Goal: Transaction & Acquisition: Purchase product/service

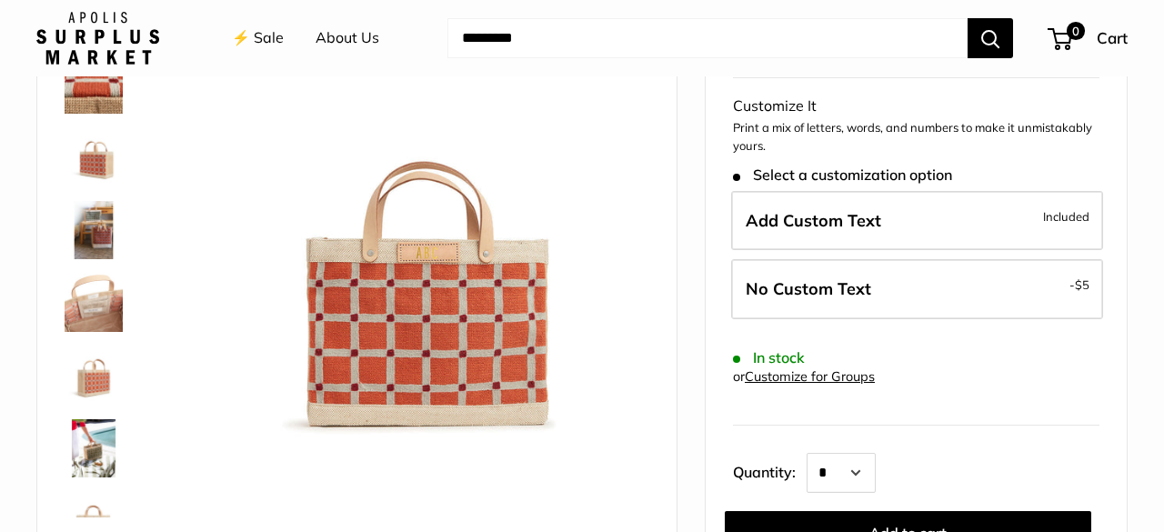
scroll to position [195, 0]
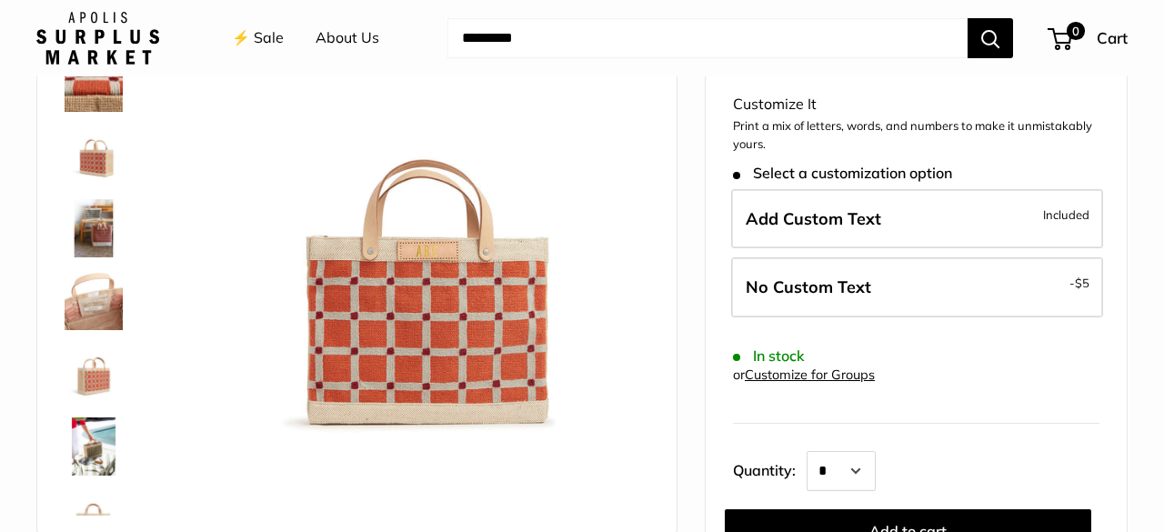
click at [95, 161] on img at bounding box center [94, 155] width 58 height 58
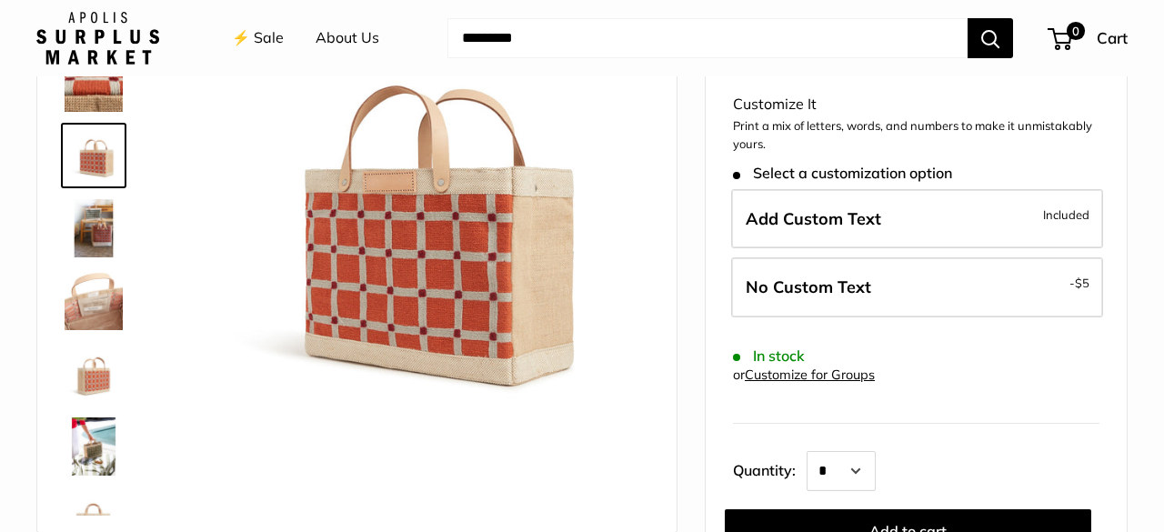
click at [99, 230] on img at bounding box center [94, 228] width 58 height 58
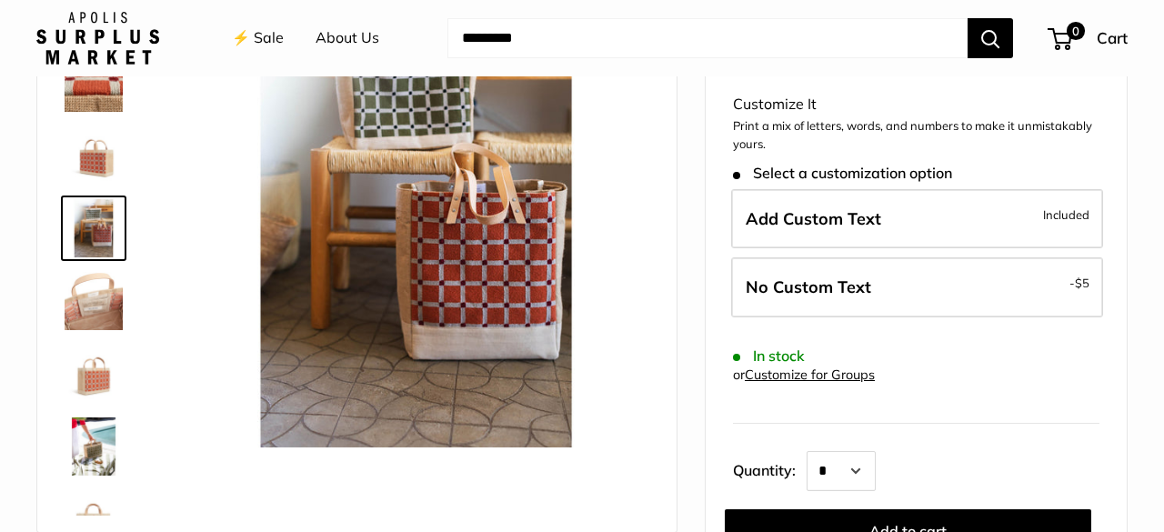
click at [100, 305] on img at bounding box center [94, 301] width 58 height 58
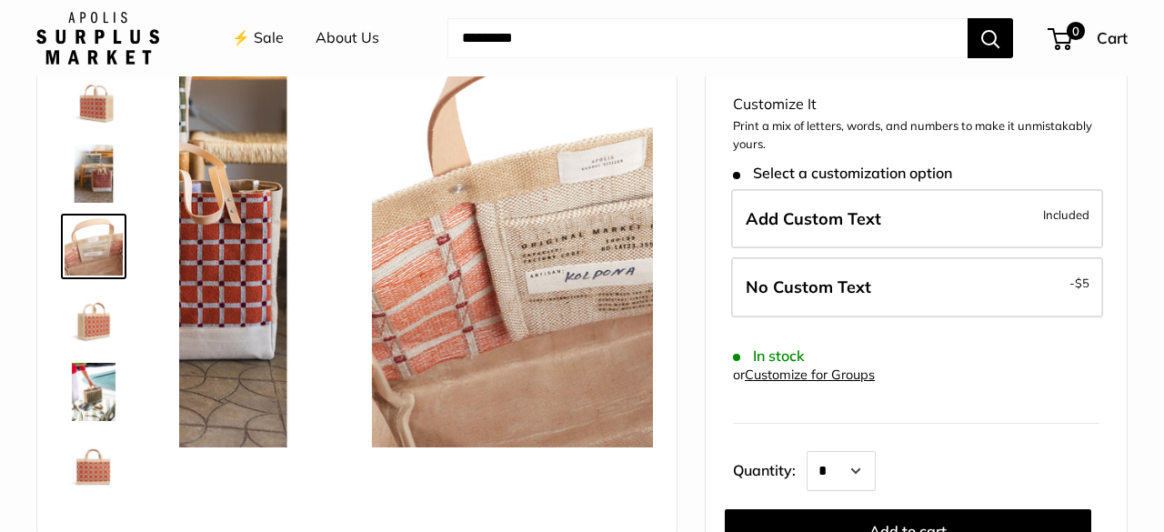
scroll to position [56, 0]
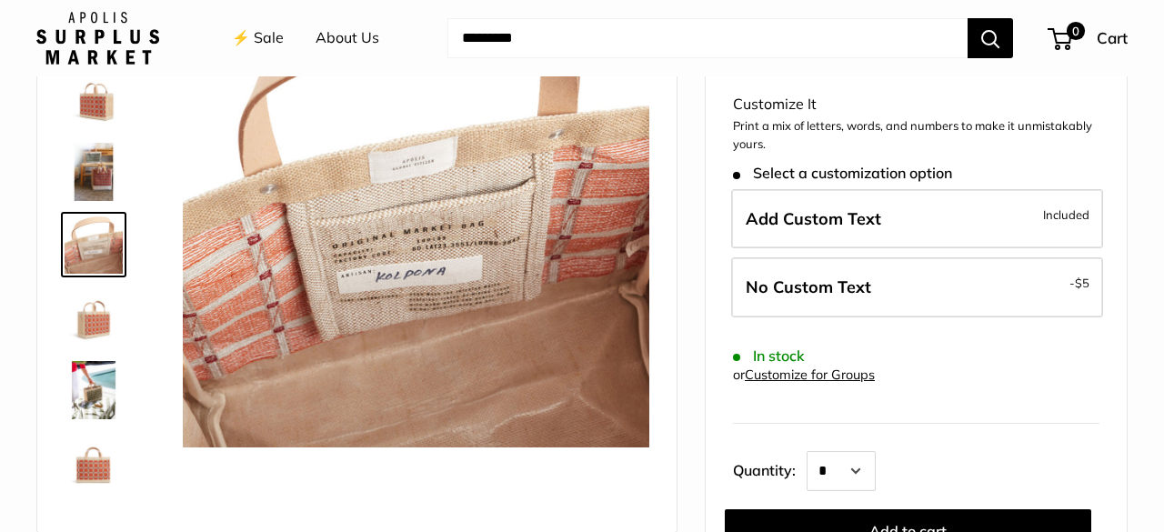
click at [96, 385] on img at bounding box center [94, 390] width 58 height 58
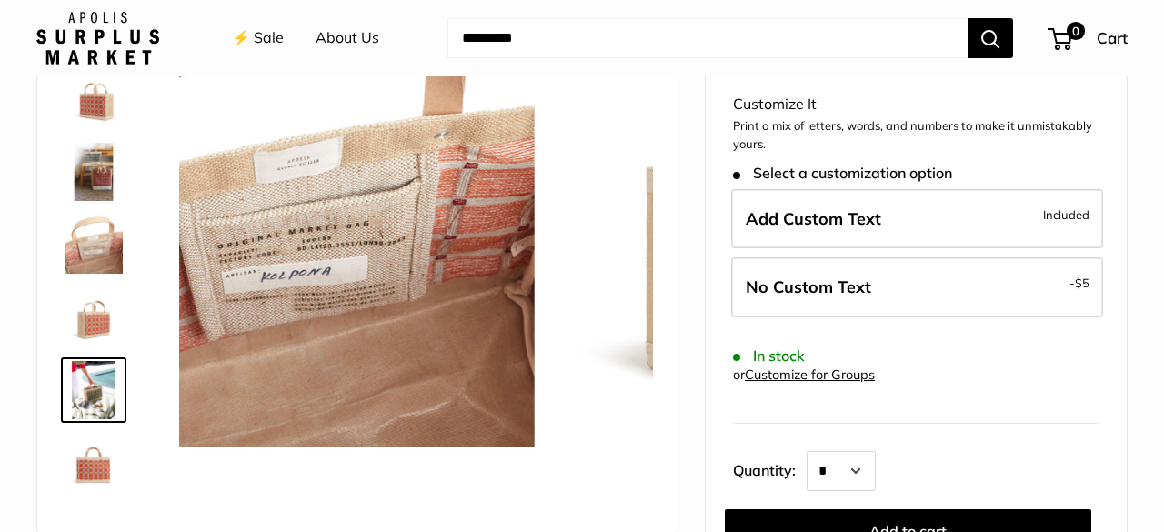
scroll to position [116, 0]
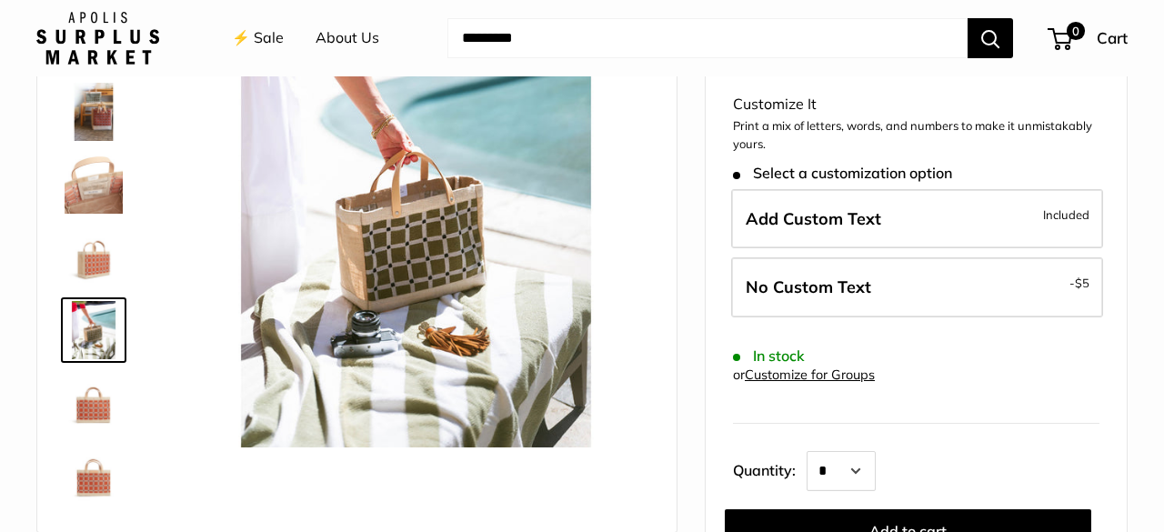
click at [96, 409] on img at bounding box center [94, 403] width 58 height 58
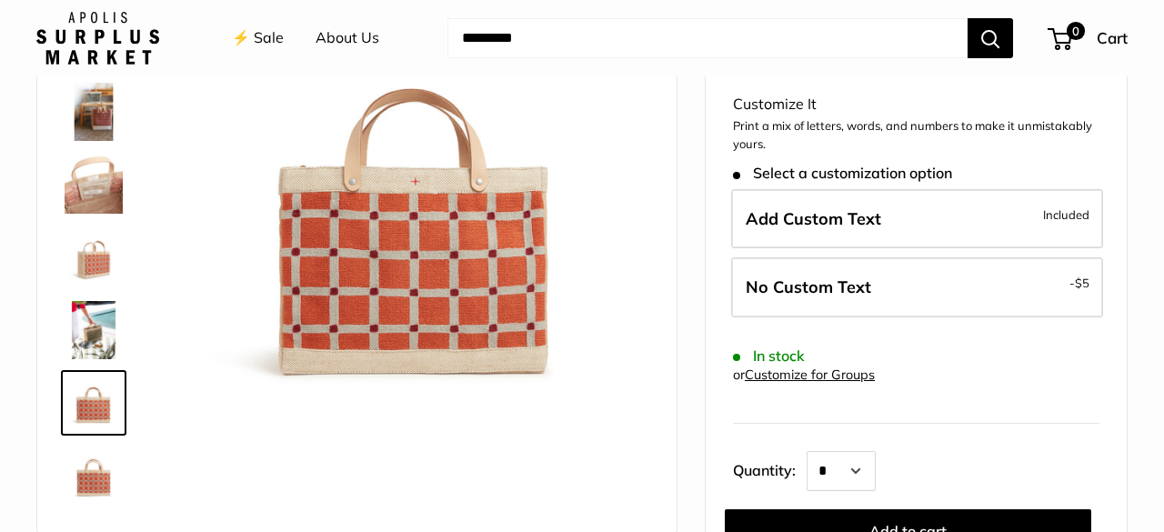
click at [95, 476] on img at bounding box center [94, 475] width 58 height 58
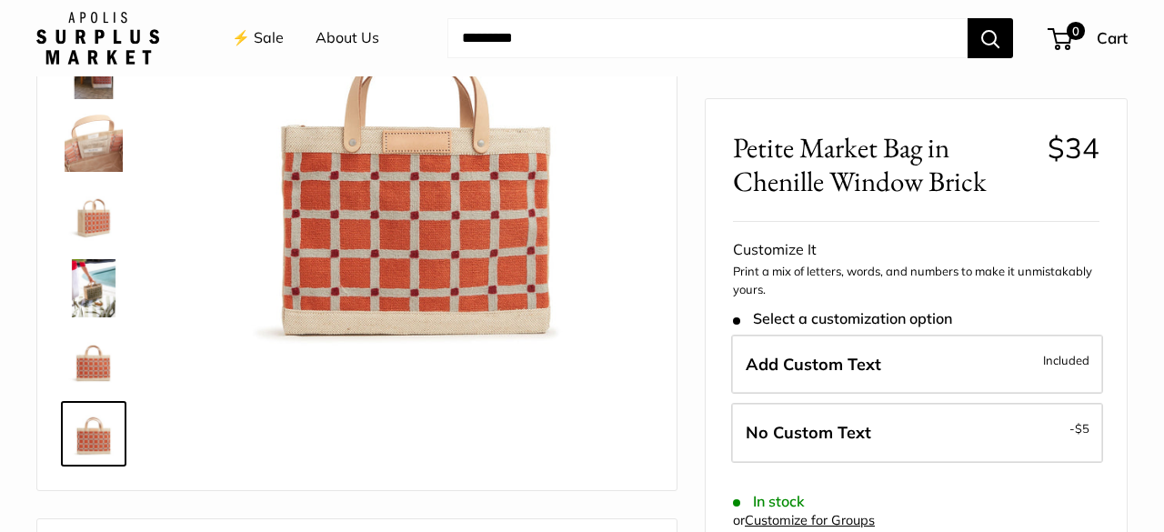
scroll to position [233, 0]
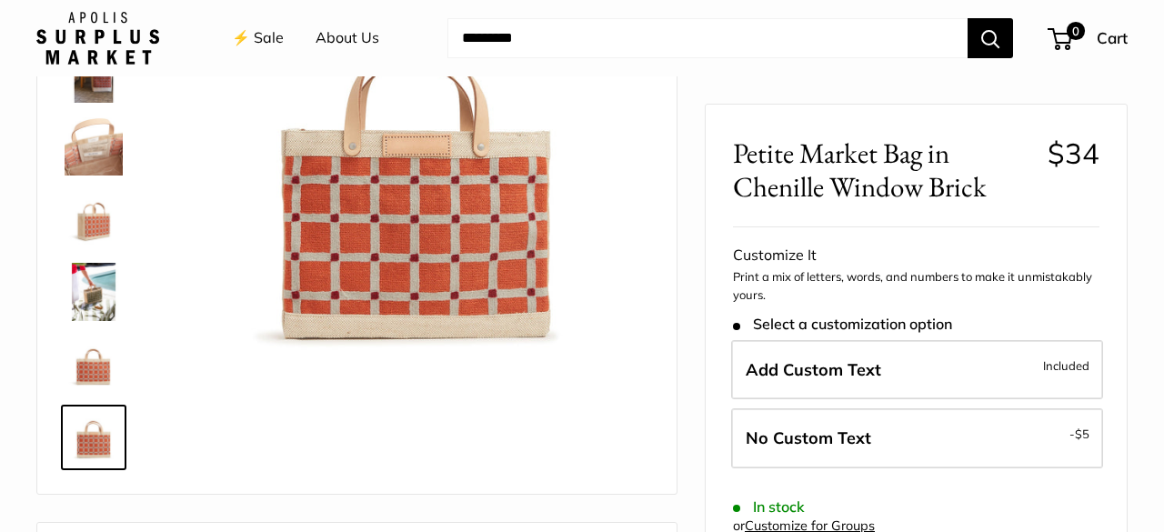
click at [416, 146] on img at bounding box center [416, 176] width 466 height 466
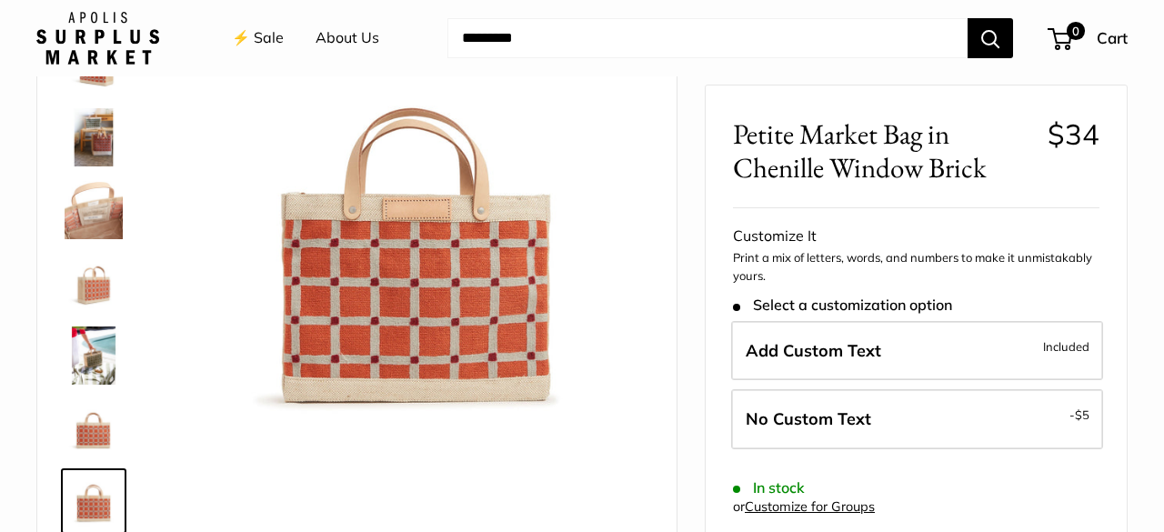
scroll to position [175, 0]
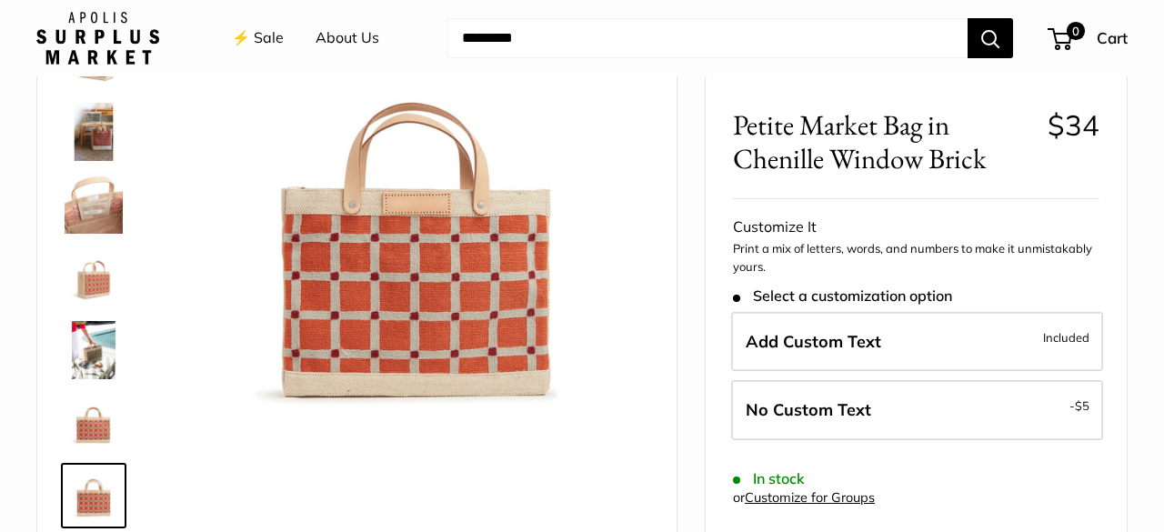
click at [420, 206] on img at bounding box center [416, 234] width 466 height 466
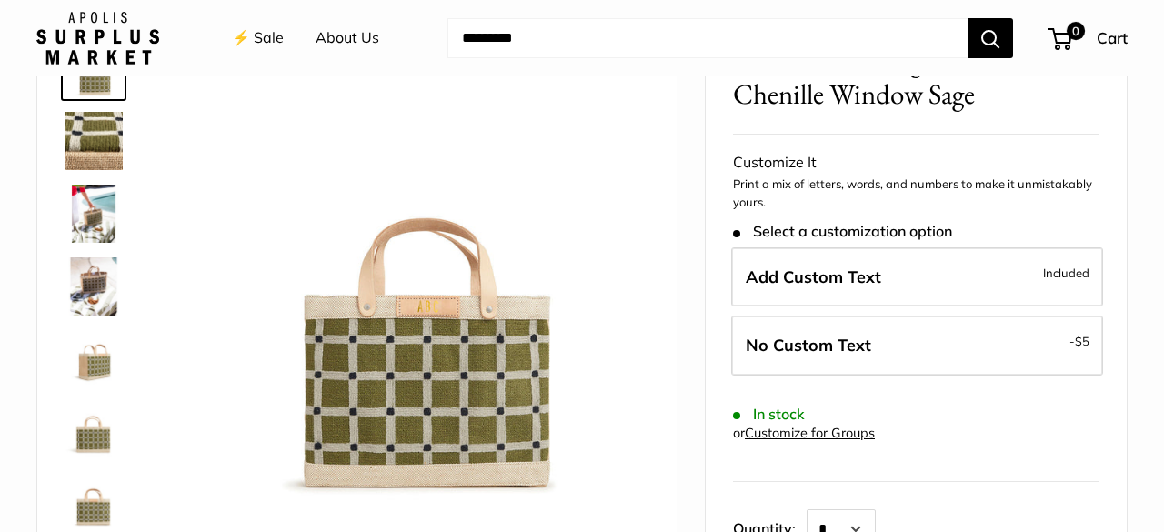
scroll to position [142, 0]
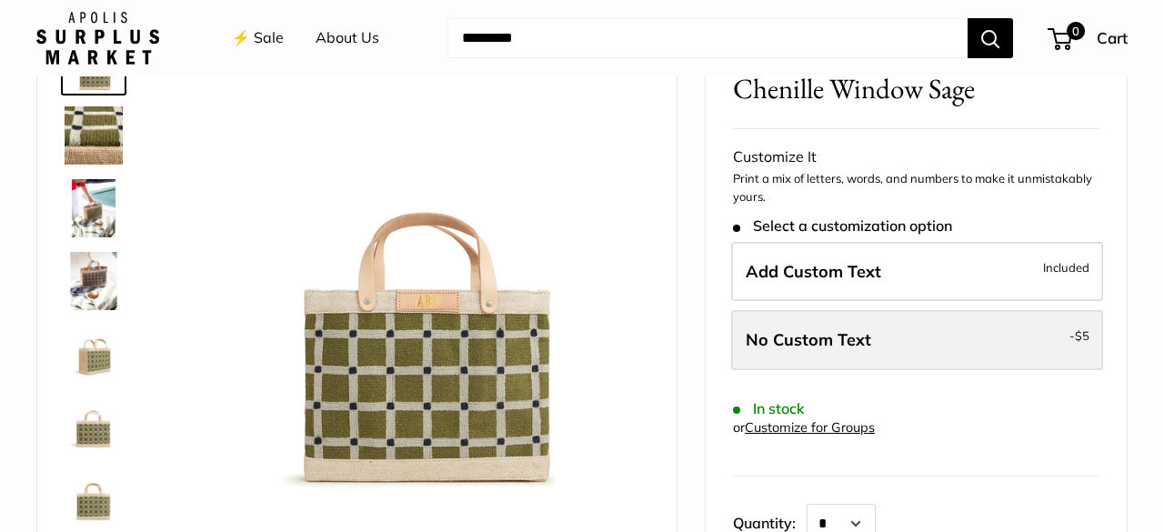
click at [898, 341] on label "No Custom Text - $5" at bounding box center [917, 340] width 372 height 60
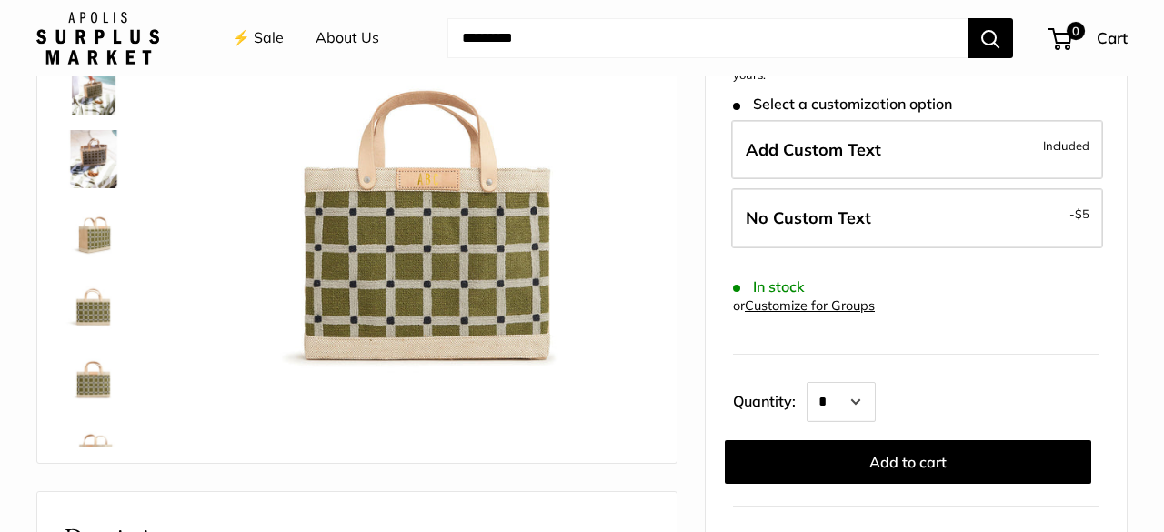
scroll to position [265, 0]
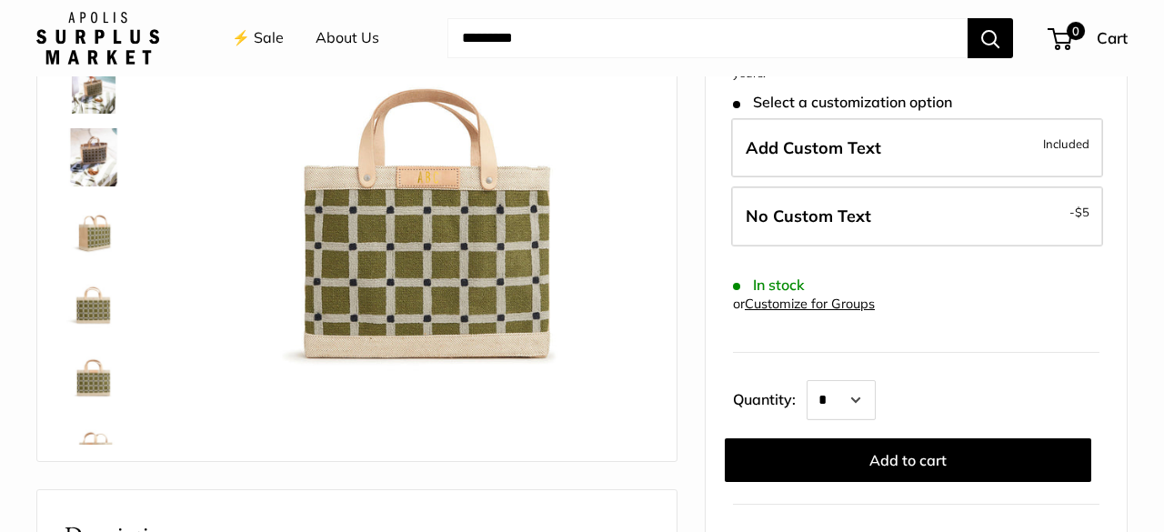
click at [400, 256] on img at bounding box center [416, 143] width 466 height 466
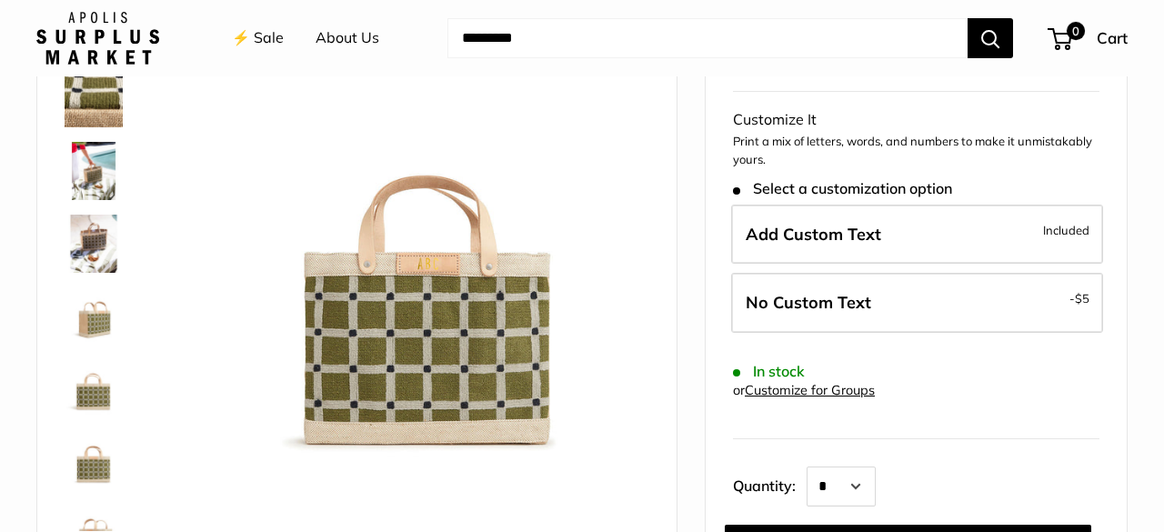
click at [92, 395] on img at bounding box center [94, 389] width 58 height 58
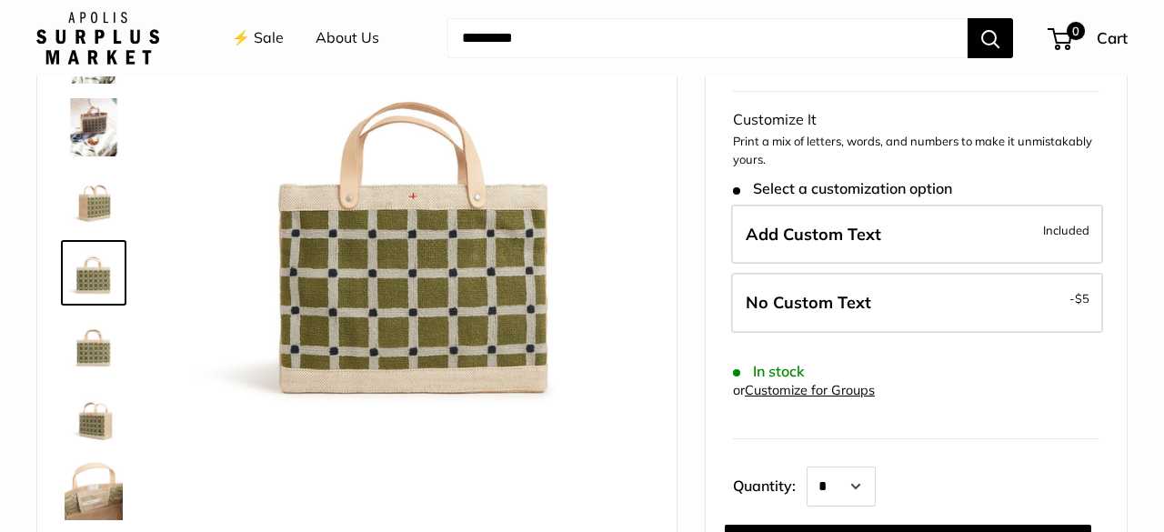
scroll to position [0, 0]
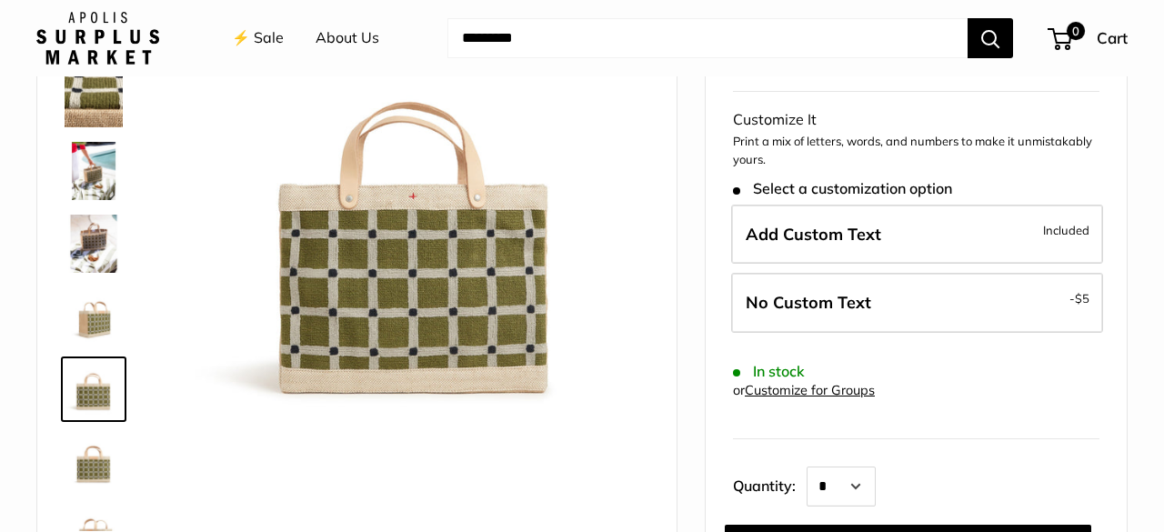
scroll to position [265, 0]
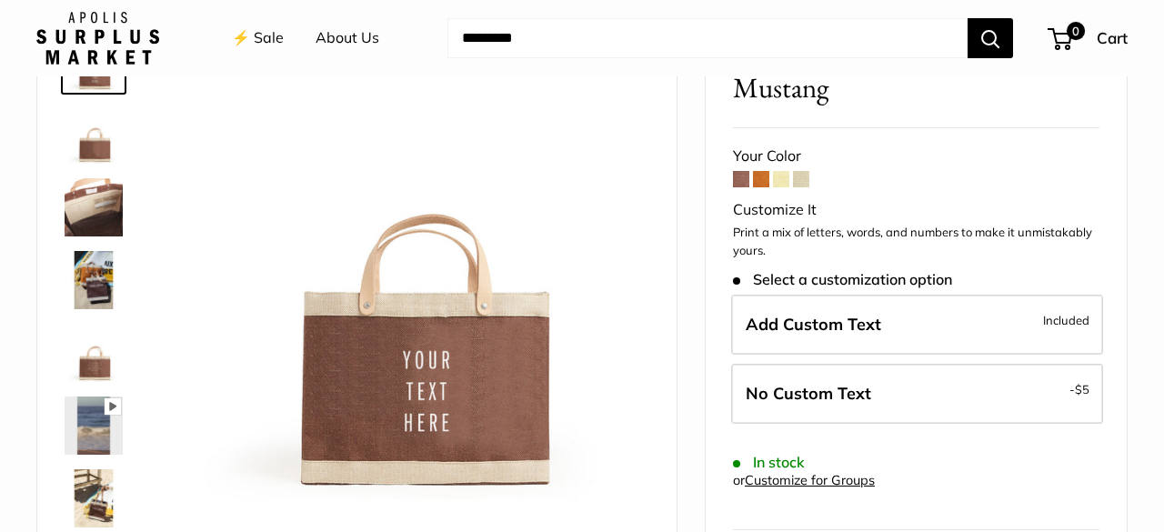
scroll to position [142, 0]
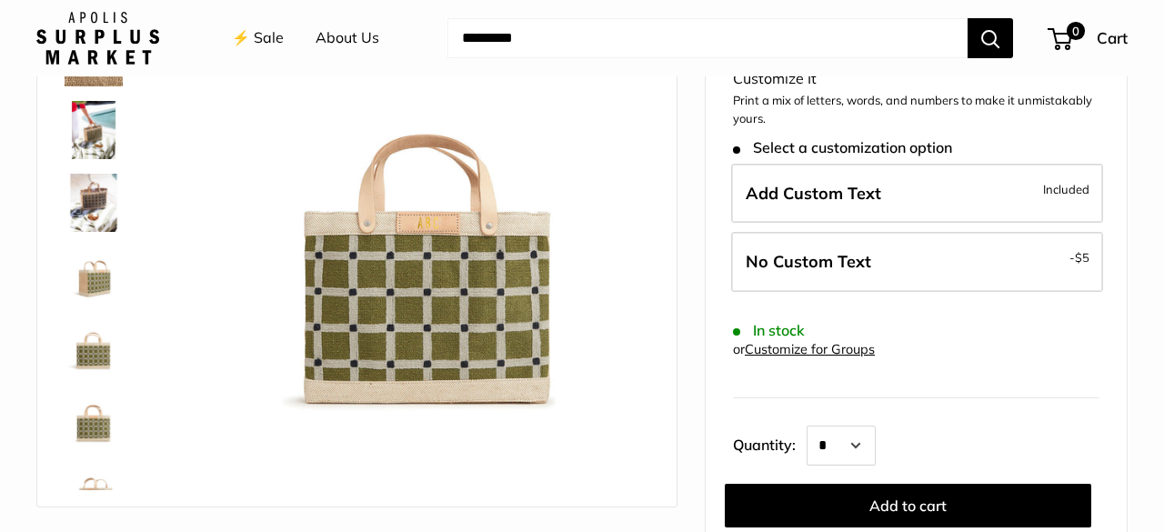
scroll to position [225, 0]
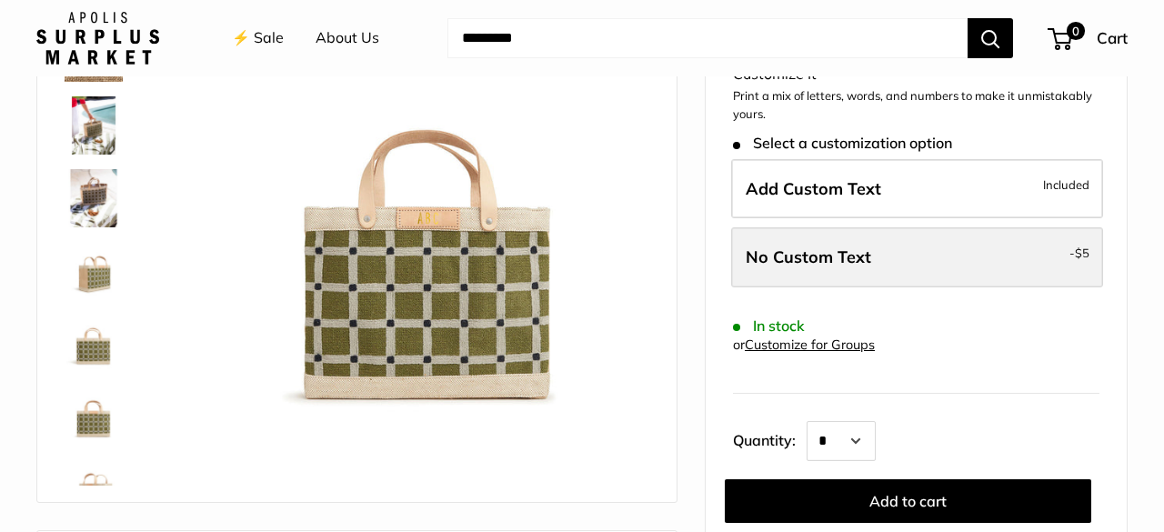
click at [922, 251] on label "No Custom Text - $5" at bounding box center [917, 257] width 372 height 60
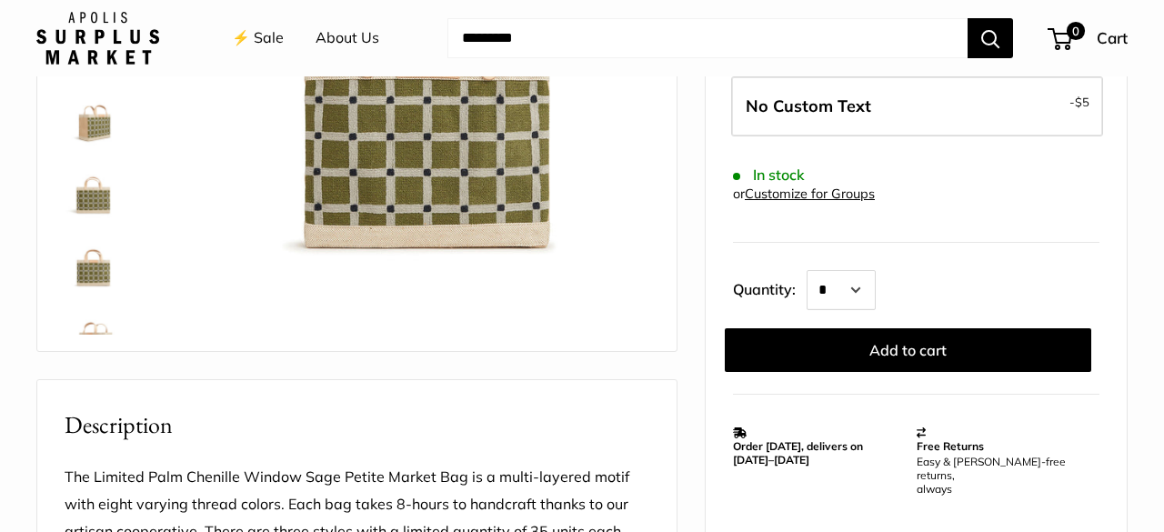
scroll to position [380, 0]
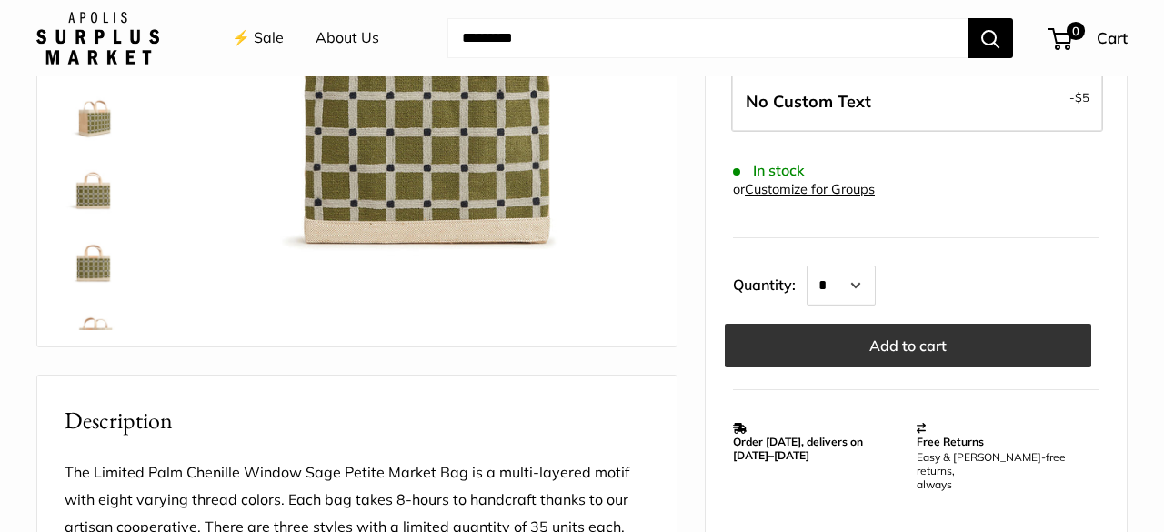
click at [894, 347] on button "Add to cart" at bounding box center [908, 346] width 366 height 44
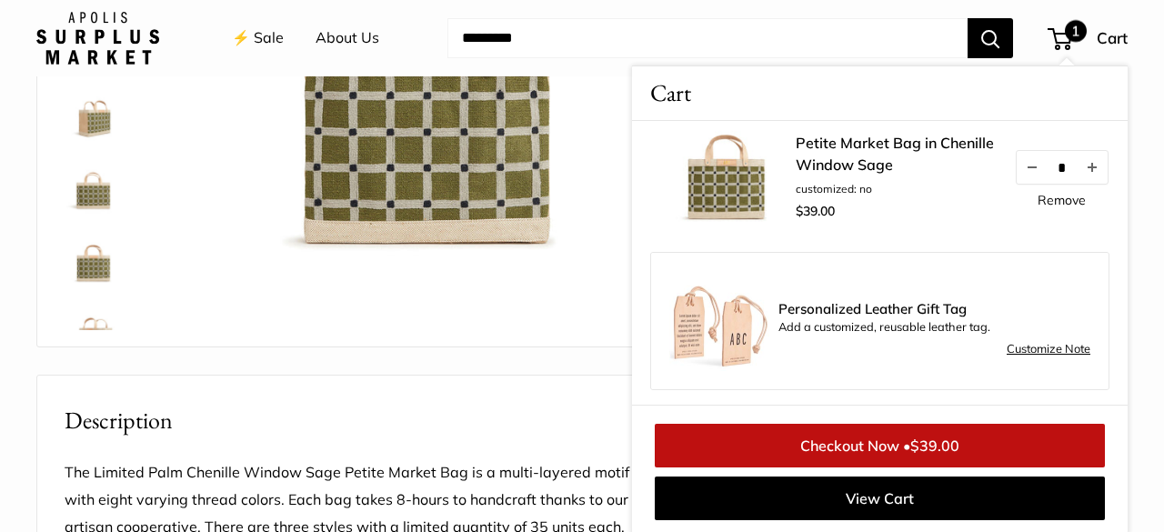
scroll to position [62, 0]
click at [860, 445] on link "Checkout Now • $39.00" at bounding box center [880, 446] width 450 height 44
